Goal: Transaction & Acquisition: Purchase product/service

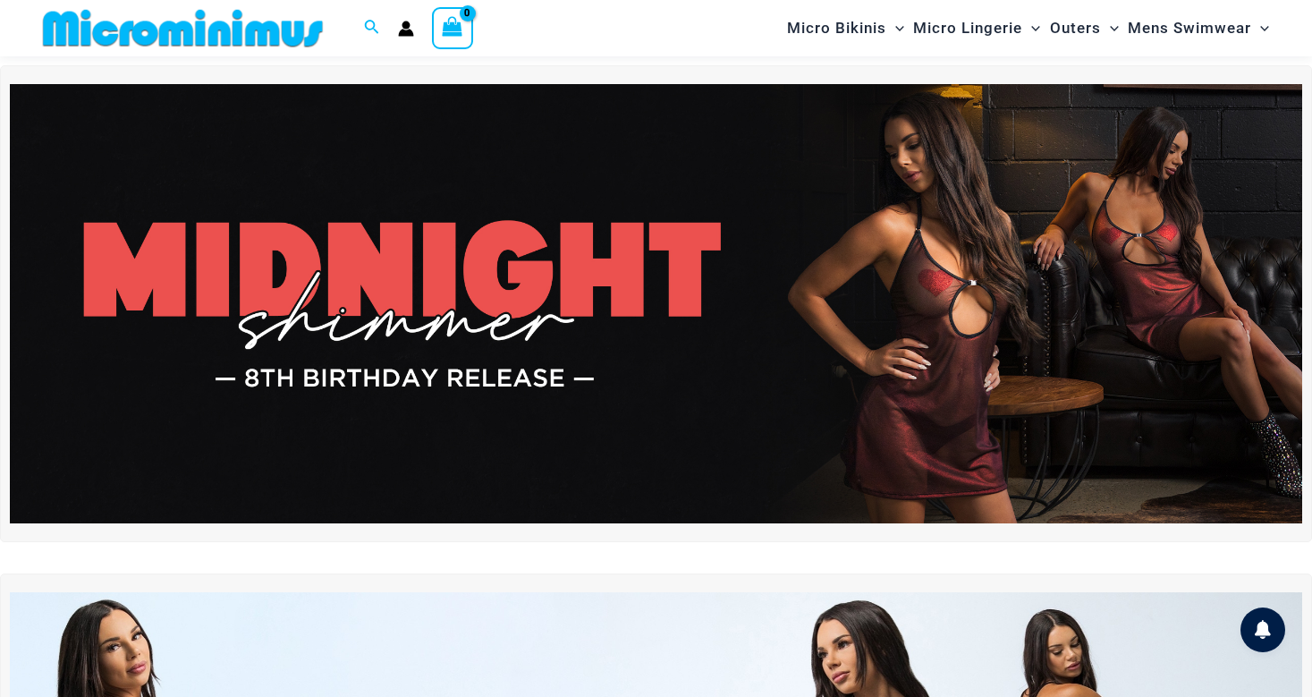
scroll to position [322, 0]
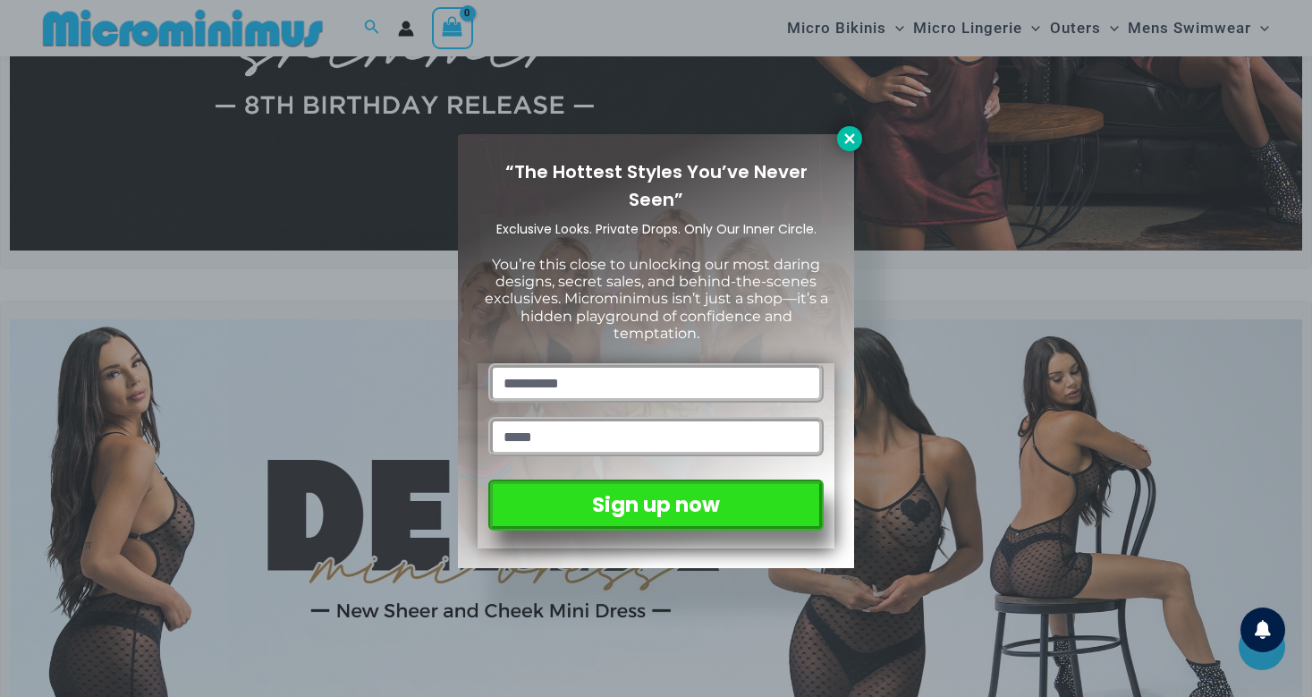
click at [853, 138] on icon at bounding box center [850, 139] width 16 height 16
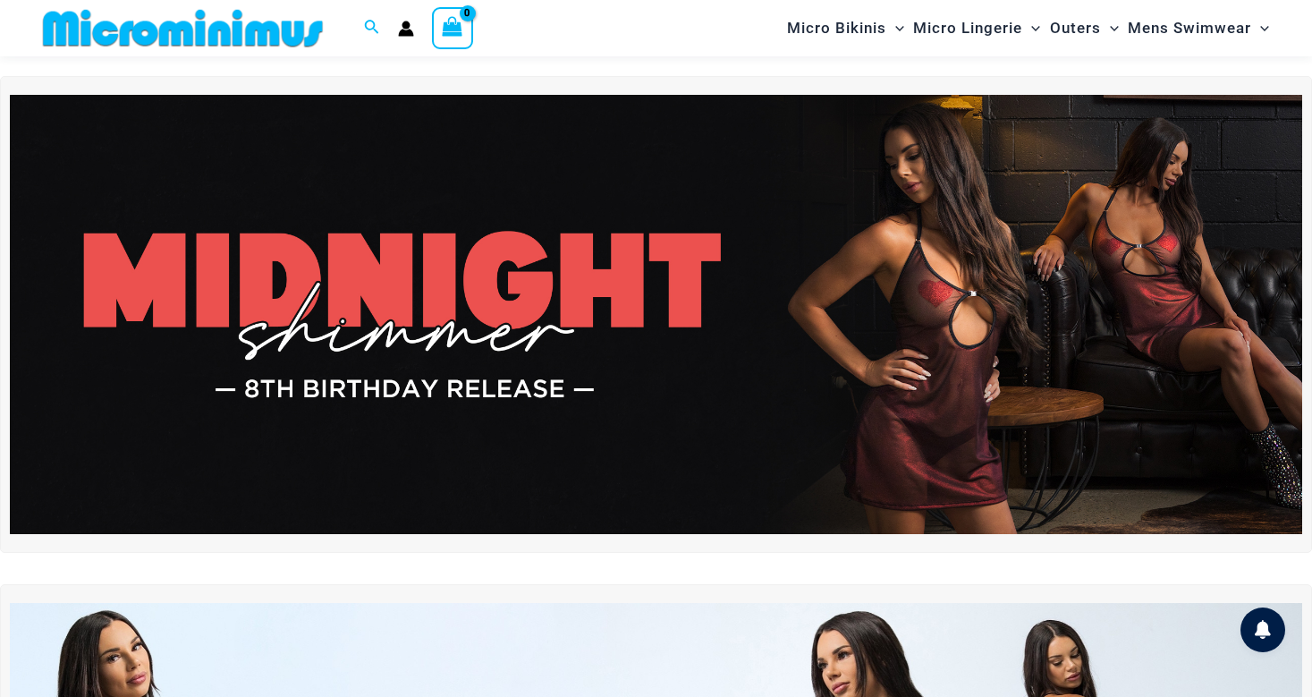
scroll to position [0, 0]
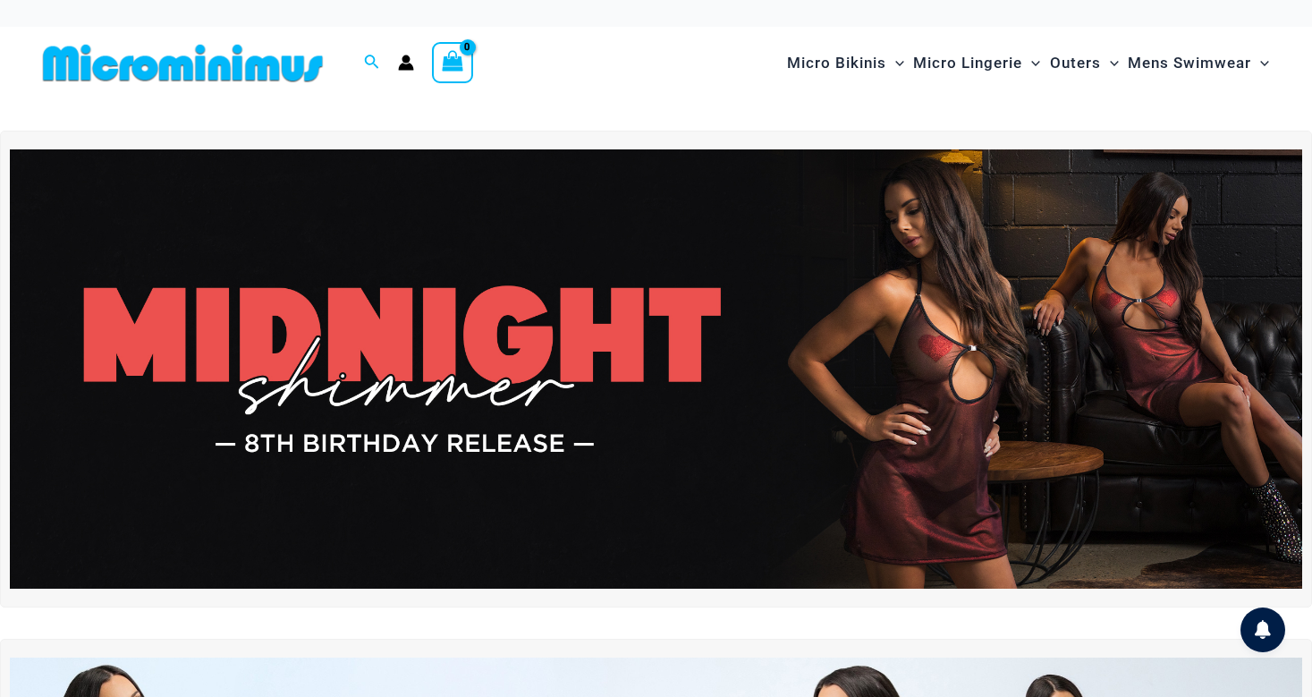
click at [1002, 433] on img at bounding box center [656, 368] width 1293 height 439
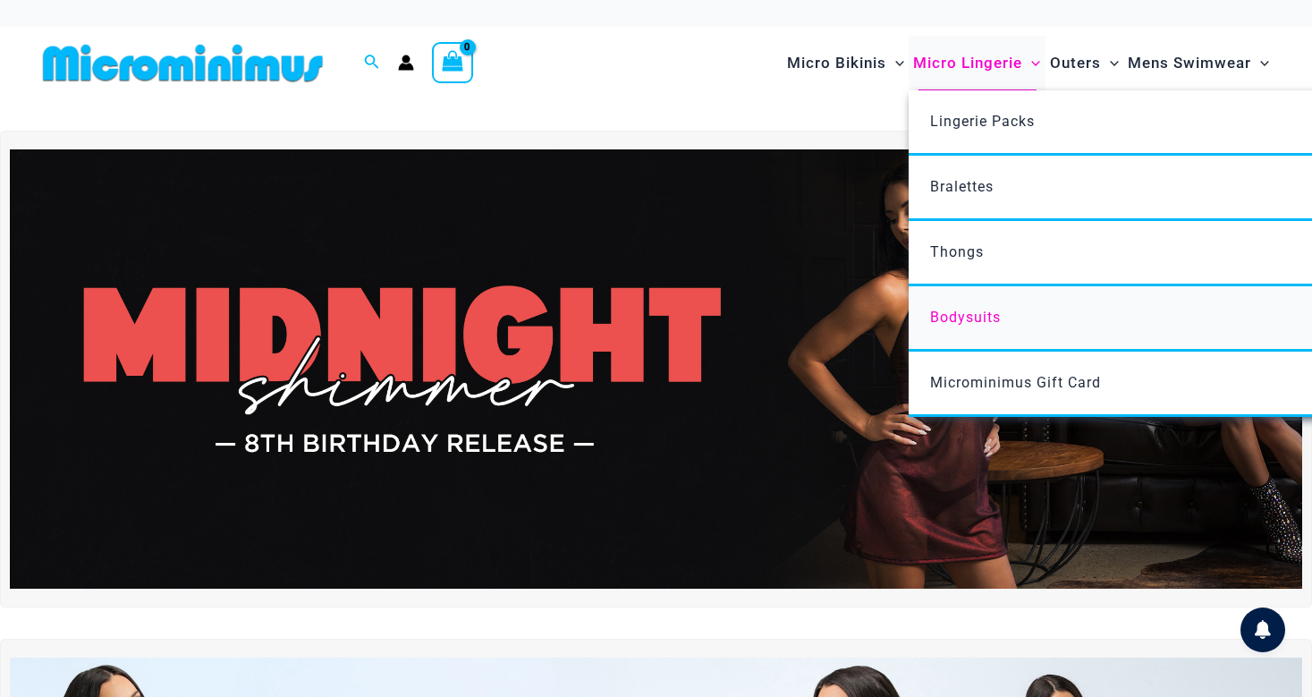
click at [996, 317] on span "Bodysuits" at bounding box center [965, 317] width 71 height 17
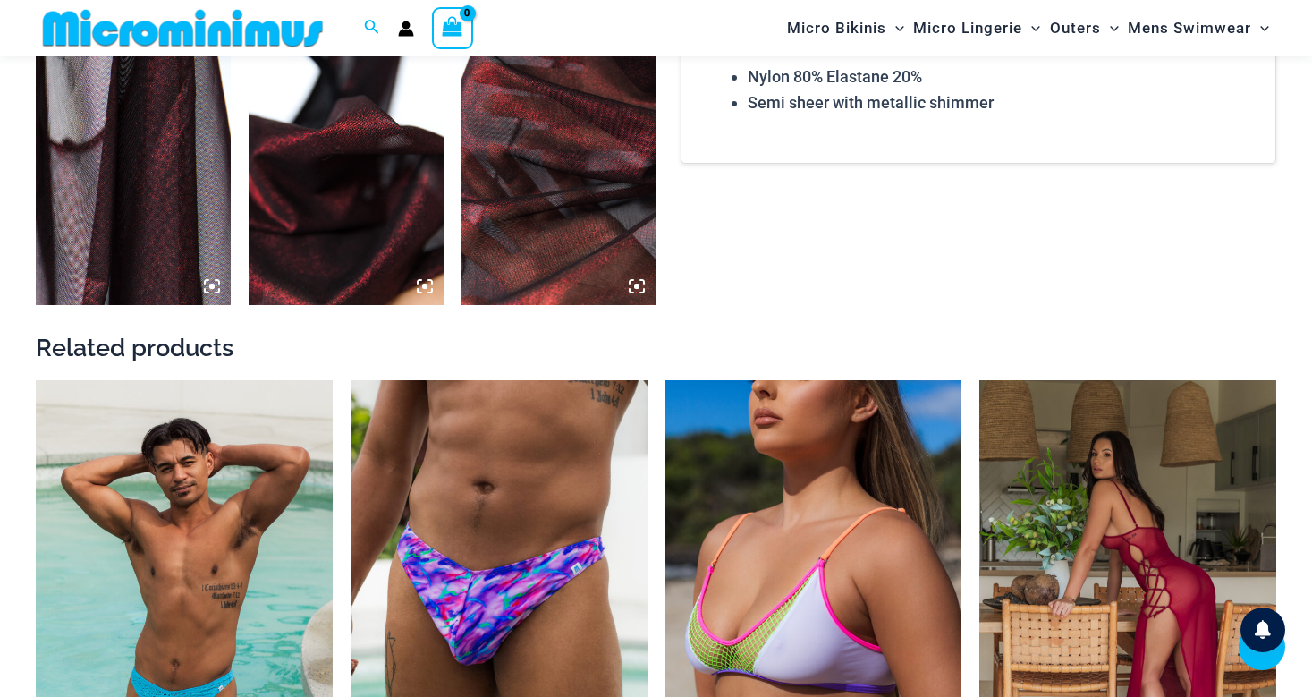
scroll to position [1842, 0]
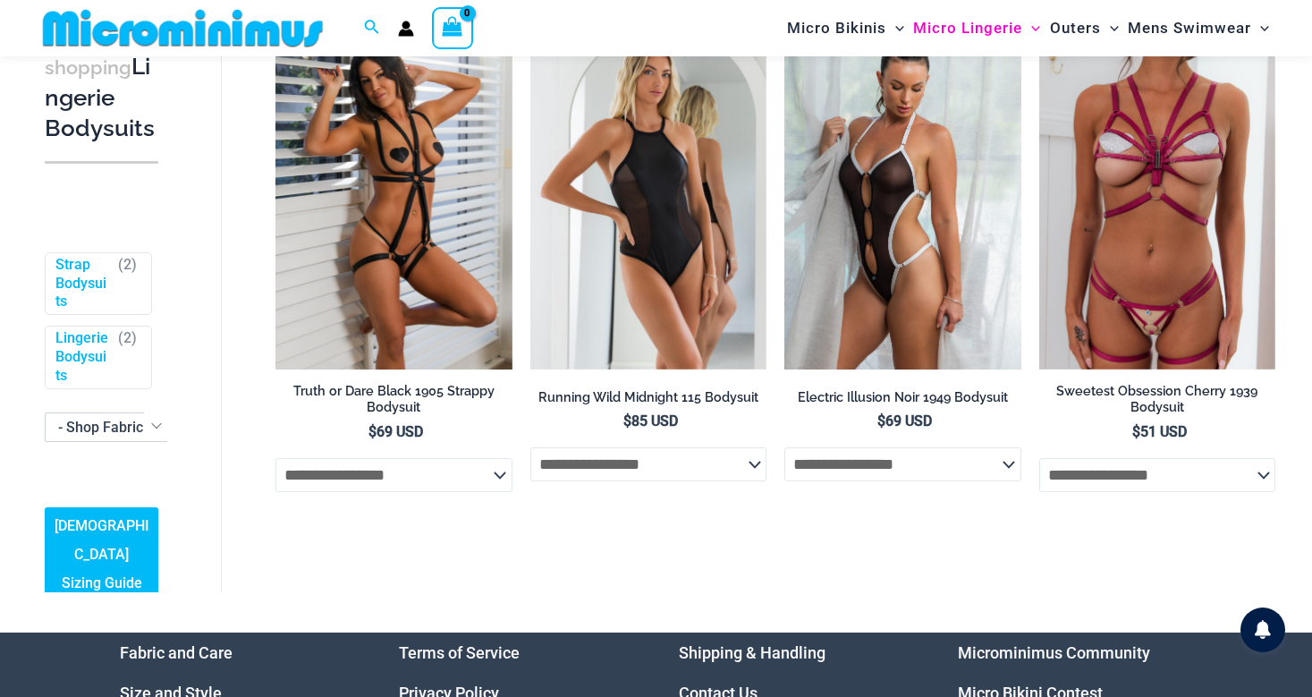
scroll to position [191, 0]
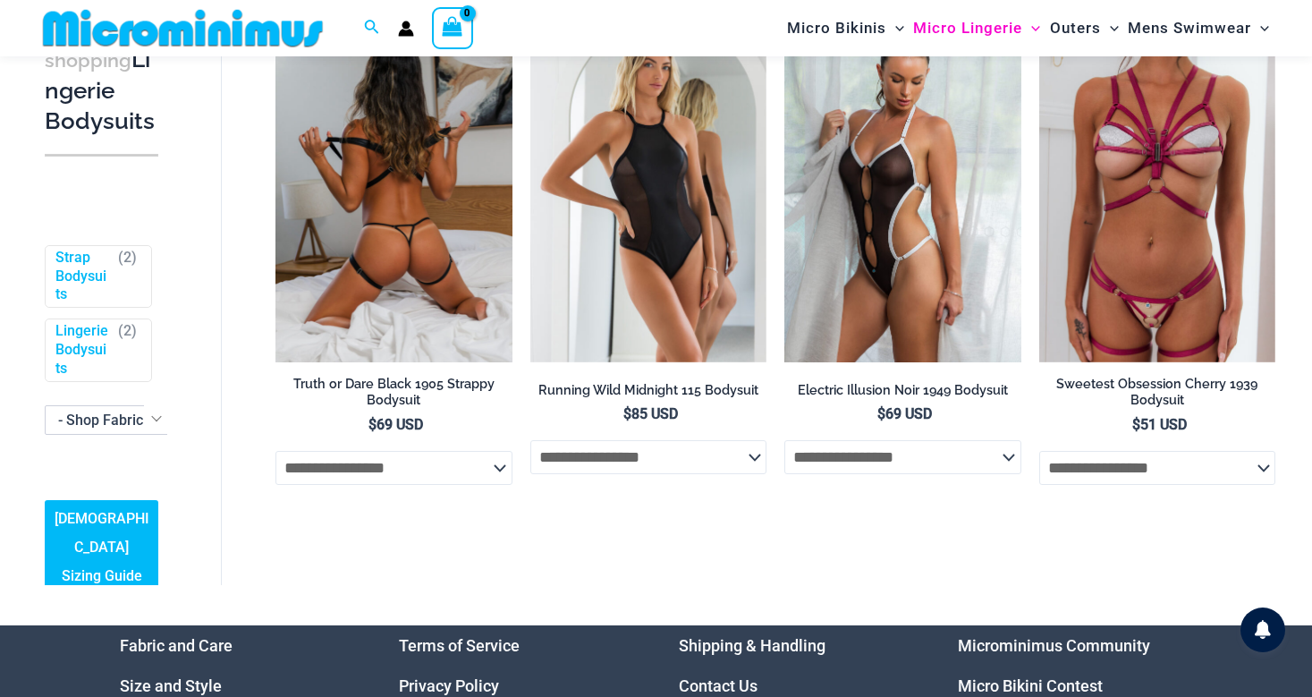
click at [502, 469] on select "**********" at bounding box center [394, 468] width 236 height 34
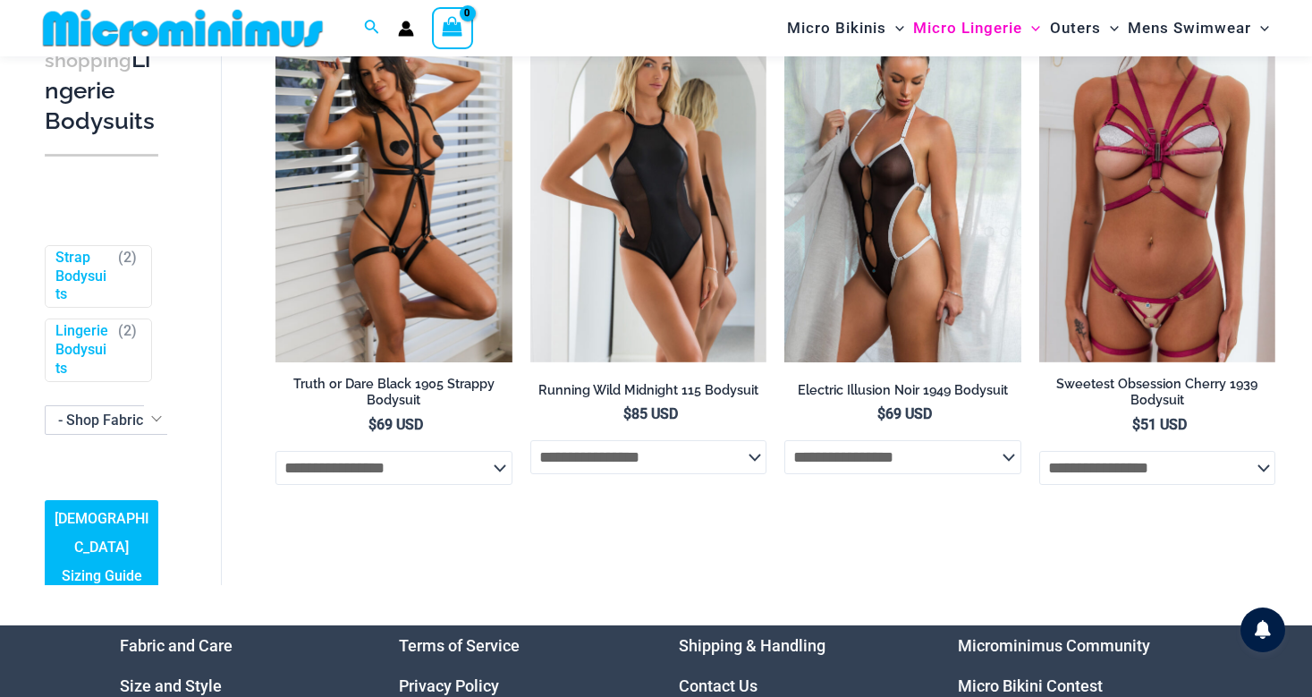
scroll to position [0, 0]
